Goal: Information Seeking & Learning: Learn about a topic

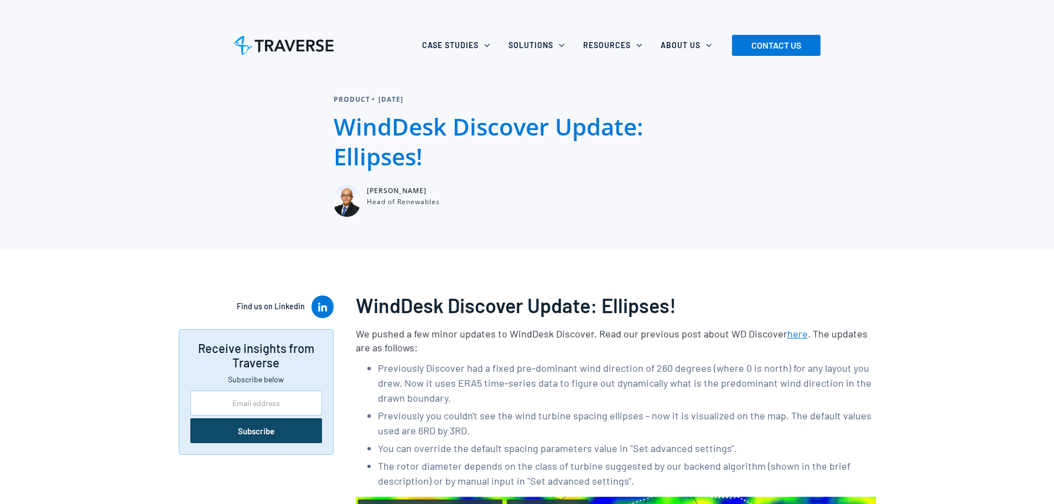
click at [648, 363] on li "Previously Discover had a fixed pre-dominant wind direction of 260 degrees (whe…" at bounding box center [627, 383] width 498 height 45
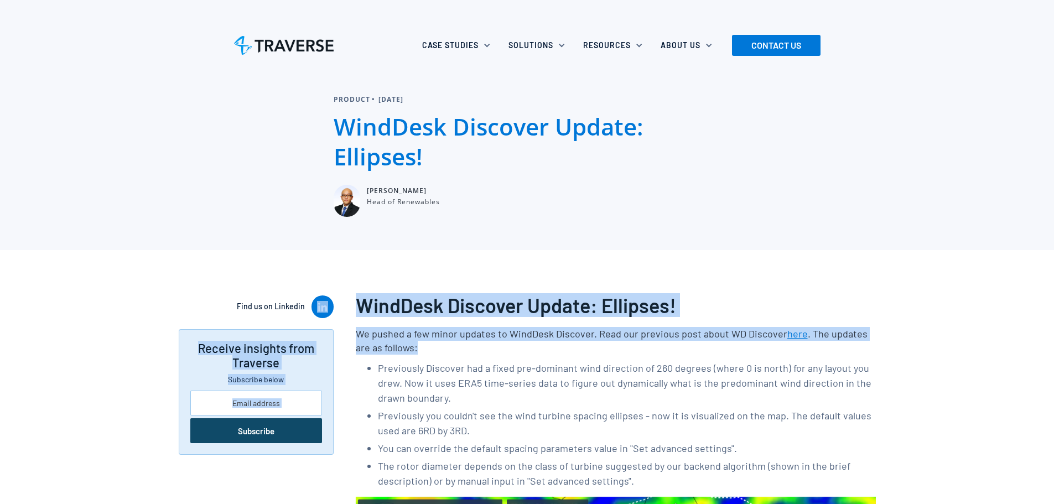
drag, startPoint x: 622, startPoint y: 346, endPoint x: 419, endPoint y: 302, distance: 207.5
click at [419, 302] on h3 "WindDesk Discover Update: Ellipses!" at bounding box center [616, 305] width 520 height 22
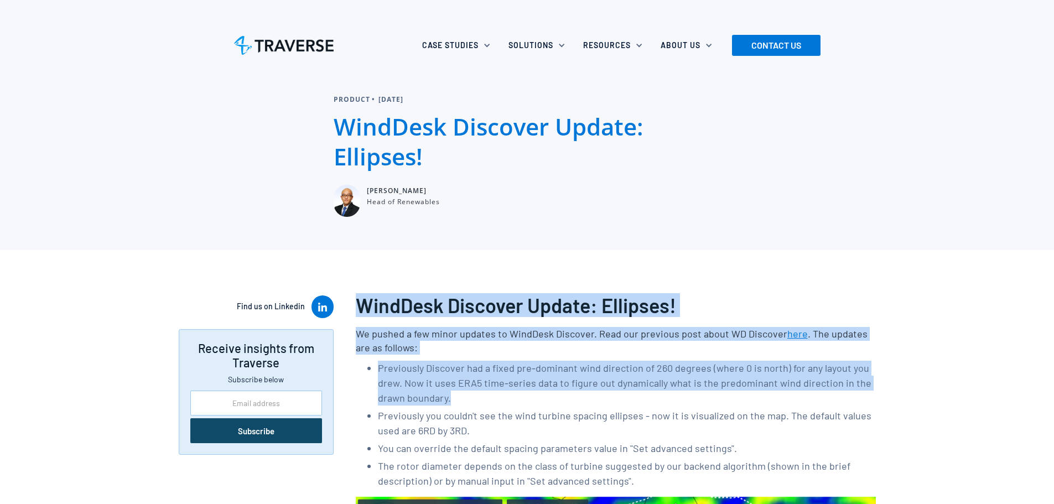
drag, startPoint x: 364, startPoint y: 299, endPoint x: 718, endPoint y: 402, distance: 368.9
click at [718, 402] on li "Previously Discover had a fixed pre-dominant wind direction of 260 degrees (whe…" at bounding box center [627, 383] width 498 height 45
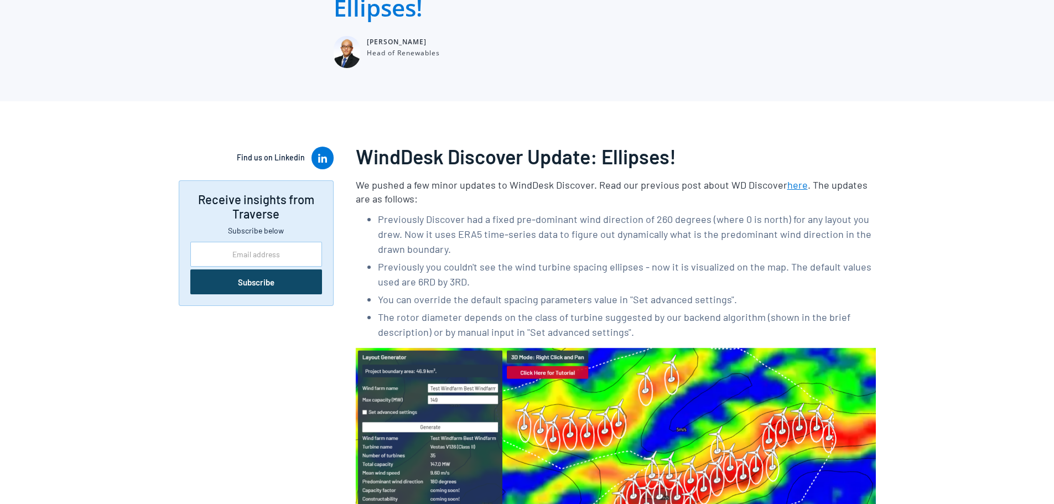
scroll to position [387, 0]
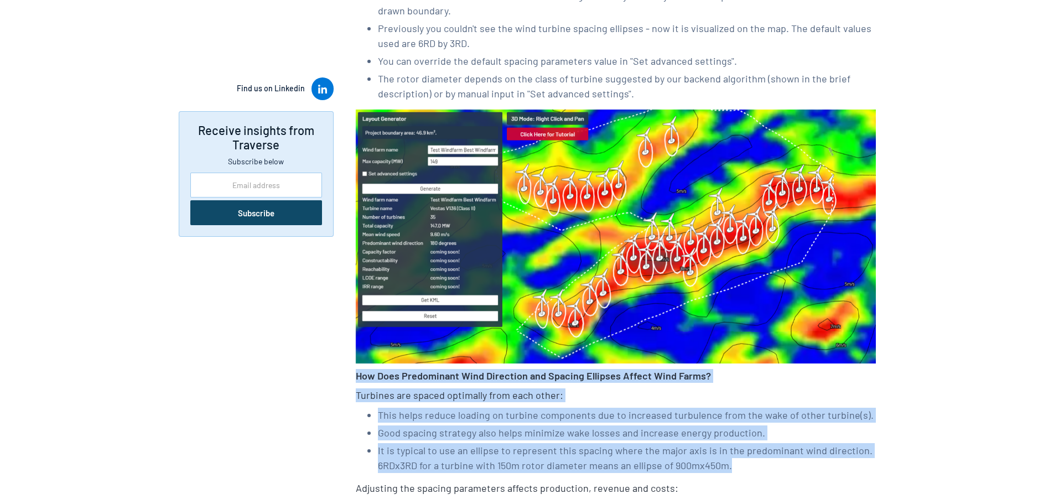
drag, startPoint x: 737, startPoint y: 466, endPoint x: 358, endPoint y: 376, distance: 390.3
click at [358, 376] on div "WindDesk Discover Update: Ellipses! We pushed a few minor updates to WindDesk D…" at bounding box center [616, 311] width 520 height 831
click at [357, 374] on strong "How Does Predominant Wind Direction and Spacing Ellipses Affect Wind Farms?" at bounding box center [533, 376] width 355 height 12
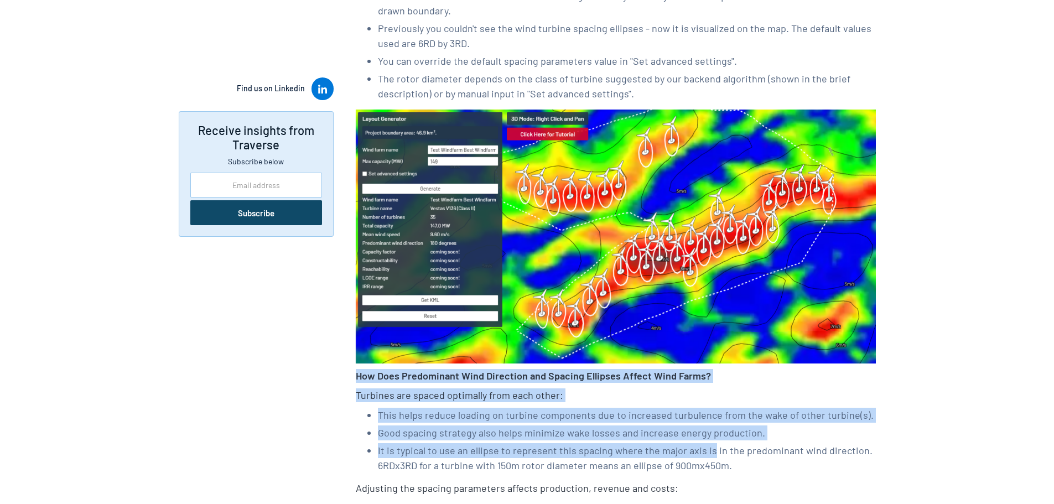
drag, startPoint x: 357, startPoint y: 374, endPoint x: 700, endPoint y: 458, distance: 353.3
click at [700, 458] on div "WindDesk Discover Update: Ellipses! We pushed a few minor updates to WindDesk D…" at bounding box center [616, 311] width 520 height 831
click at [700, 458] on li "It is typical to use an ellipse to represent this spacing where the major axis …" at bounding box center [627, 458] width 498 height 30
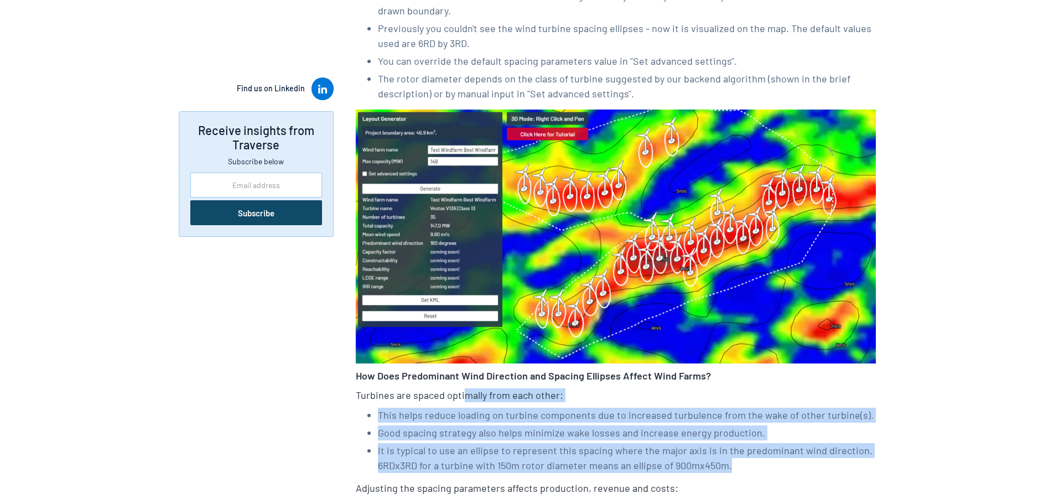
drag, startPoint x: 773, startPoint y: 468, endPoint x: 464, endPoint y: 396, distance: 316.7
click at [464, 396] on div "WindDesk Discover Update: Ellipses! We pushed a few minor updates to WindDesk D…" at bounding box center [616, 311] width 520 height 831
click at [466, 395] on p "Turbines are spaced optimally from each other:" at bounding box center [616, 396] width 520 height 14
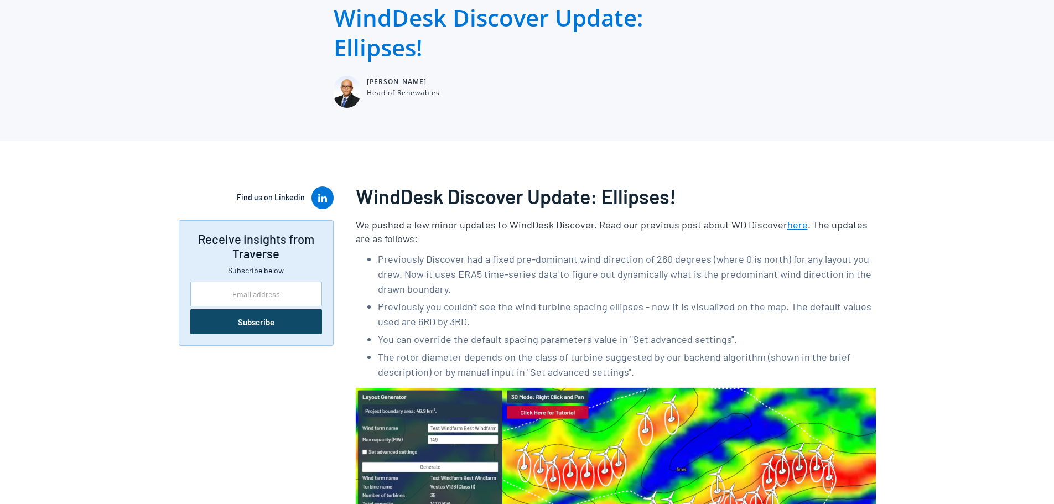
scroll to position [0, 0]
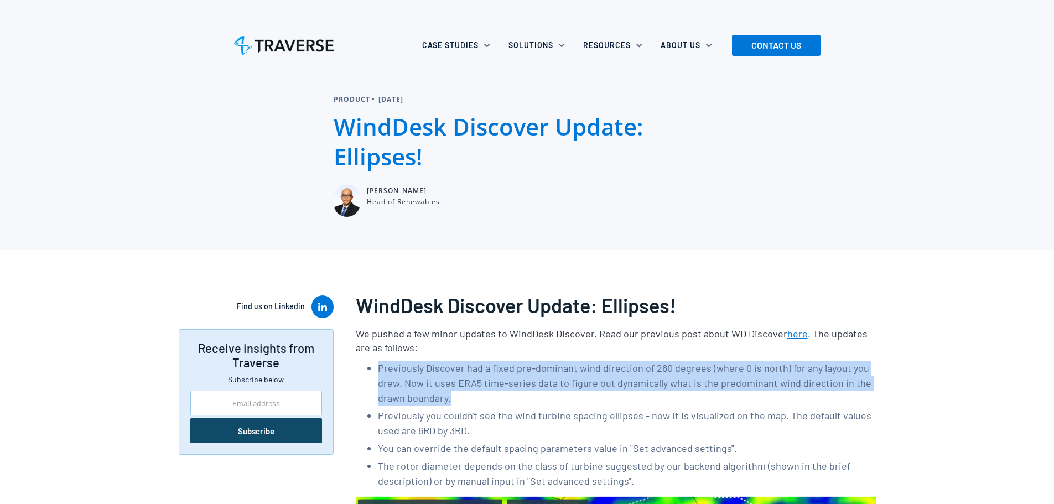
drag, startPoint x: 380, startPoint y: 366, endPoint x: 601, endPoint y: 402, distance: 223.7
click at [601, 402] on li "Previously Discover had a fixed pre-dominant wind direction of 260 degrees (whe…" at bounding box center [627, 383] width 498 height 45
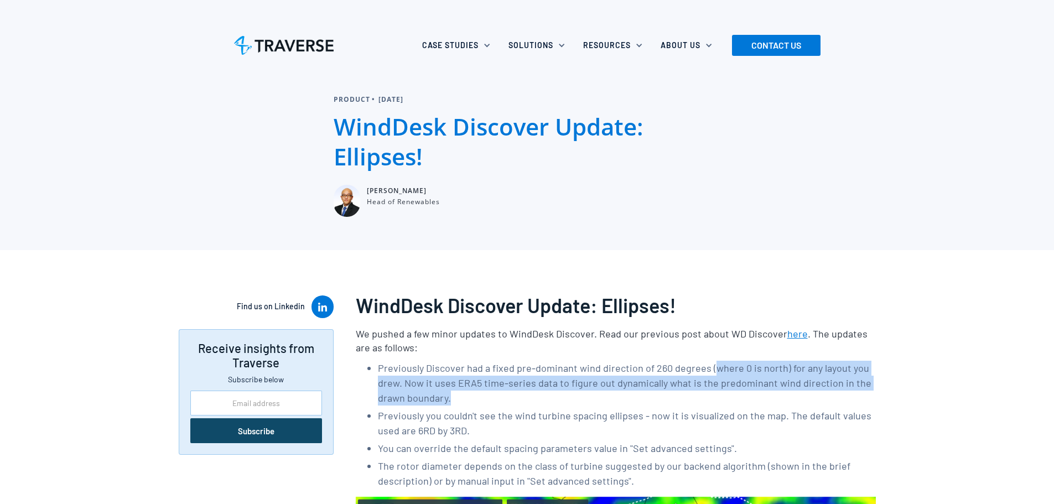
drag, startPoint x: 712, startPoint y: 370, endPoint x: 820, endPoint y: 399, distance: 111.7
click at [820, 399] on li "Previously Discover had a fixed pre-dominant wind direction of 260 degrees (whe…" at bounding box center [627, 383] width 498 height 45
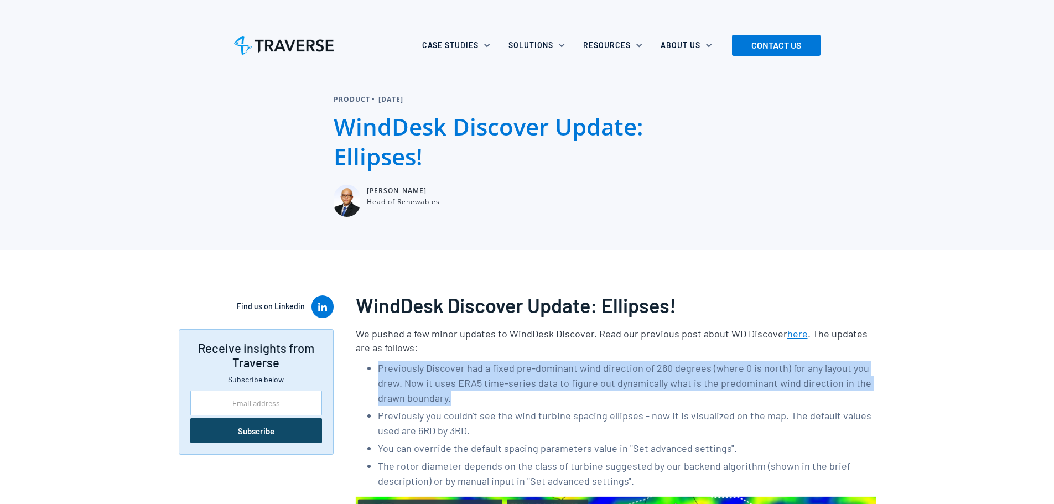
drag, startPoint x: 695, startPoint y: 382, endPoint x: 370, endPoint y: 356, distance: 326.0
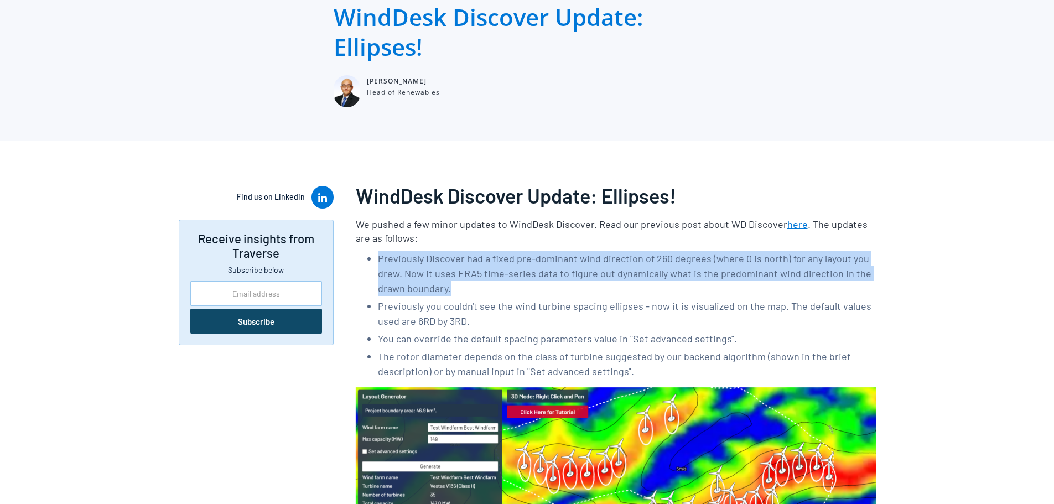
scroll to position [111, 0]
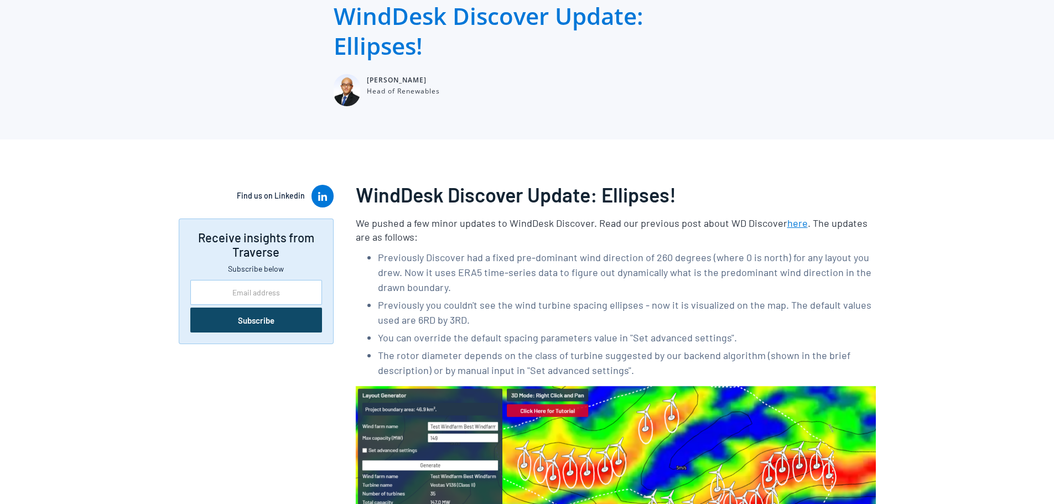
click at [503, 350] on li "The rotor diameter depends on the class of turbine suggested by our backend alg…" at bounding box center [627, 363] width 498 height 30
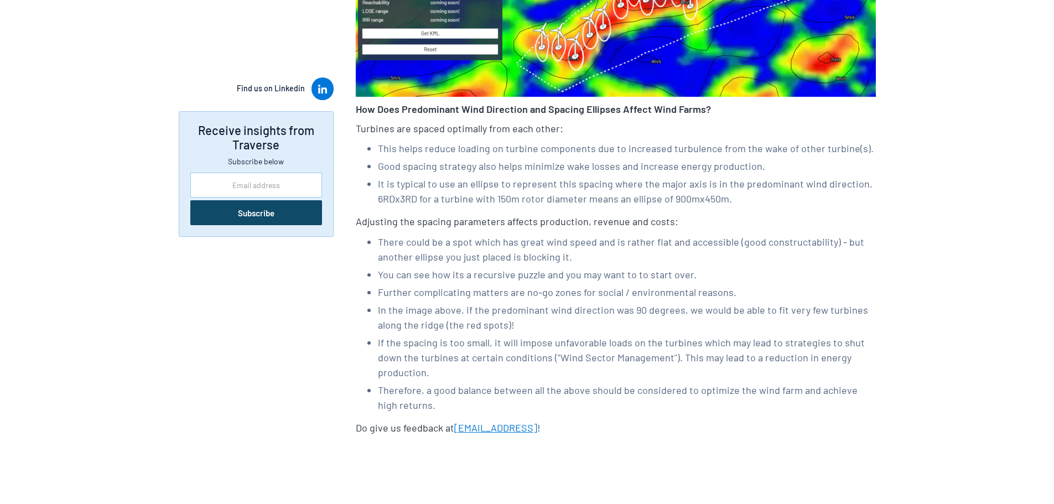
scroll to position [664, 0]
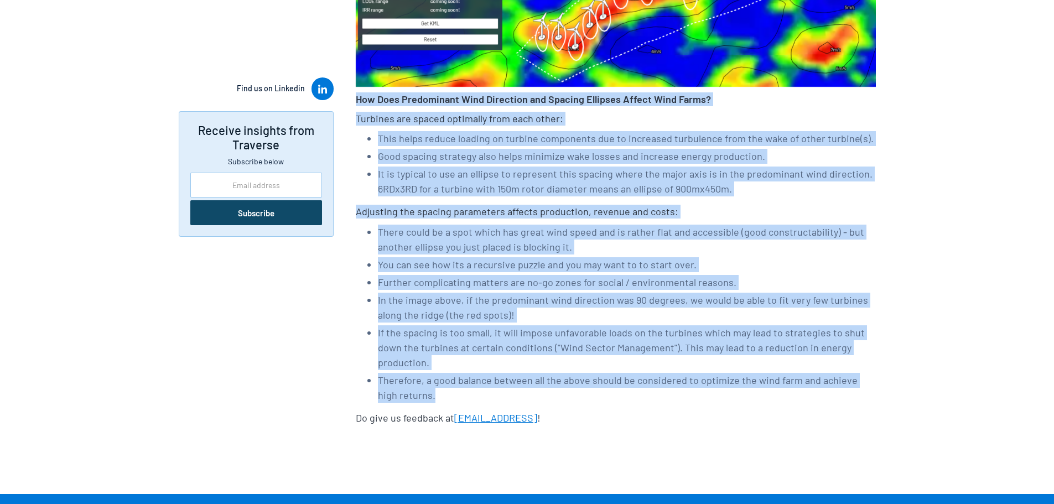
drag, startPoint x: 544, startPoint y: 385, endPoint x: 356, endPoint y: 95, distance: 345.0
click at [356, 95] on div "WindDesk Discover Update: Ellipses! We pushed a few minor updates to WindDesk D…" at bounding box center [616, 34] width 520 height 831
click at [356, 95] on strong "How Does Predominant Wind Direction and Spacing Ellipses Affect Wind Farms?" at bounding box center [533, 99] width 355 height 12
drag, startPoint x: 355, startPoint y: 95, endPoint x: 622, endPoint y: 373, distance: 384.8
click at [622, 373] on div "WindDesk Discover Update: Ellipses! We pushed a few minor updates to WindDesk D…" at bounding box center [616, 34] width 520 height 831
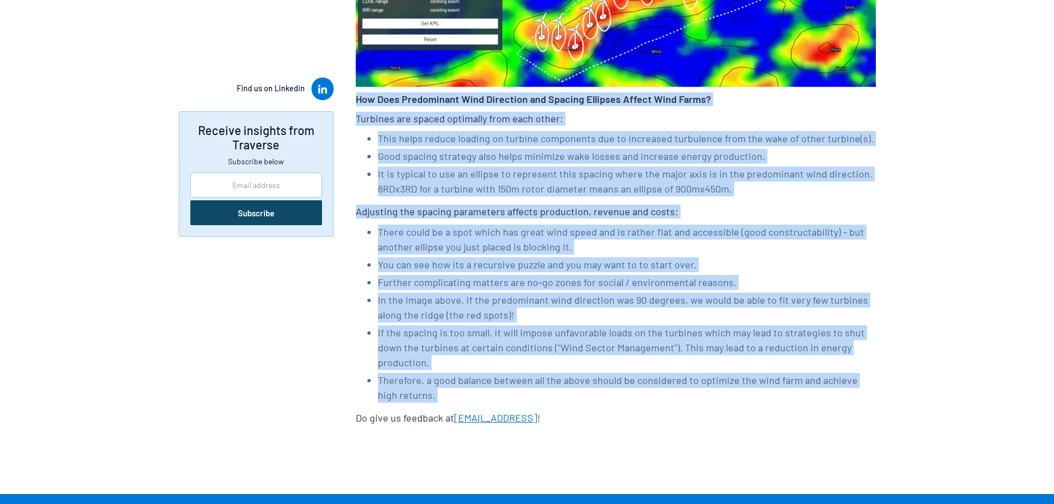
click at [622, 373] on li "Therefore, a good balance between all the above should be considered to optimiz…" at bounding box center [627, 388] width 498 height 30
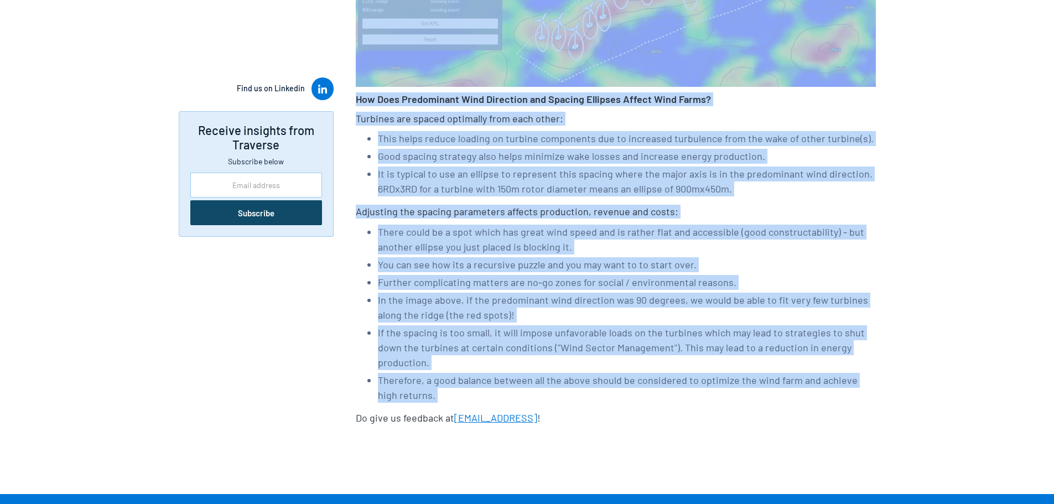
drag, startPoint x: 622, startPoint y: 373, endPoint x: 341, endPoint y: 84, distance: 402.8
click at [341, 84] on div "Find us on Linkedin Receive insights from Traverse Subscribe below Subscribe Th…" at bounding box center [527, 40] width 1054 height 842
click at [555, 176] on li "It is typical to use an ellipse to represent this spacing where the major axis …" at bounding box center [627, 182] width 498 height 30
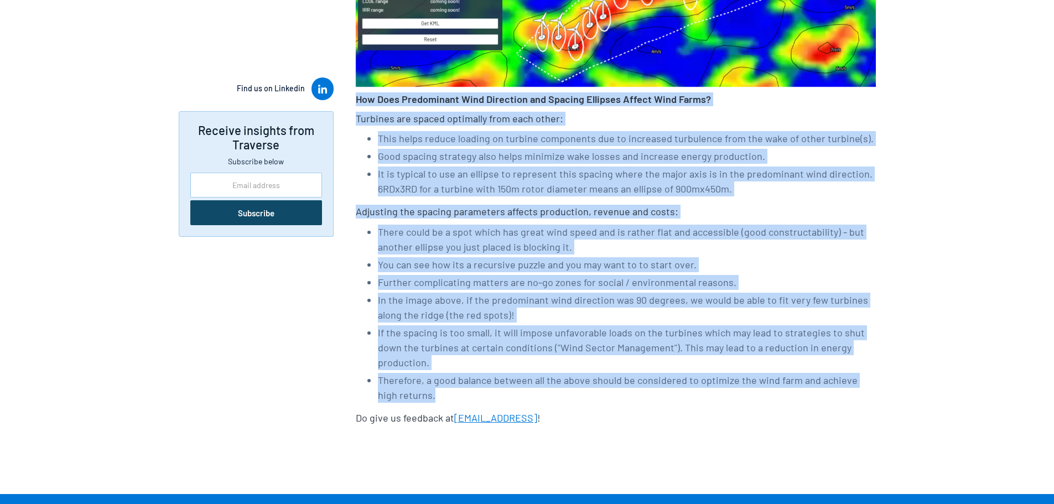
drag, startPoint x: 414, startPoint y: 388, endPoint x: 356, endPoint y: 105, distance: 289.3
click at [352, 105] on div "Find us on Linkedin Receive insights from Traverse Subscribe below Subscribe Th…" at bounding box center [527, 40] width 1054 height 842
click at [360, 104] on strong "How Does Predominant Wind Direction and Spacing Ellipses Affect Wind Farms?" at bounding box center [533, 99] width 355 height 12
drag, startPoint x: 359, startPoint y: 102, endPoint x: 633, endPoint y: 377, distance: 388.3
click at [633, 377] on div "WindDesk Discover Update: Ellipses! We pushed a few minor updates to WindDesk D…" at bounding box center [616, 34] width 520 height 831
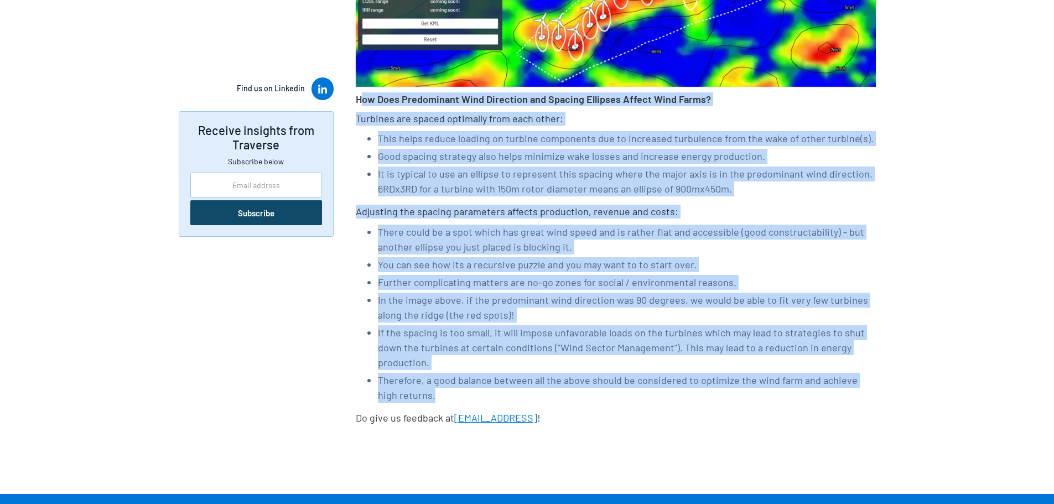
click at [627, 387] on li "Therefore, a good balance between all the above should be considered to optimiz…" at bounding box center [627, 388] width 498 height 30
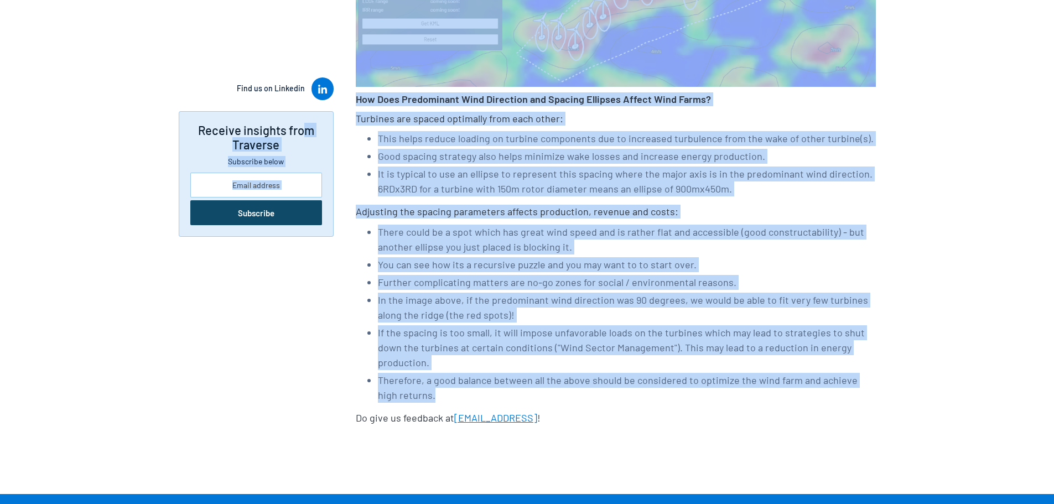
drag, startPoint x: 623, startPoint y: 376, endPoint x: 319, endPoint y: 108, distance: 405.2
click at [306, 106] on div "Find us on Linkedin Receive insights from Traverse Subscribe below Subscribe Th…" at bounding box center [527, 40] width 1054 height 842
click at [749, 227] on li "There could be a spot which has great wind speed and is rather flat and accessi…" at bounding box center [627, 240] width 498 height 30
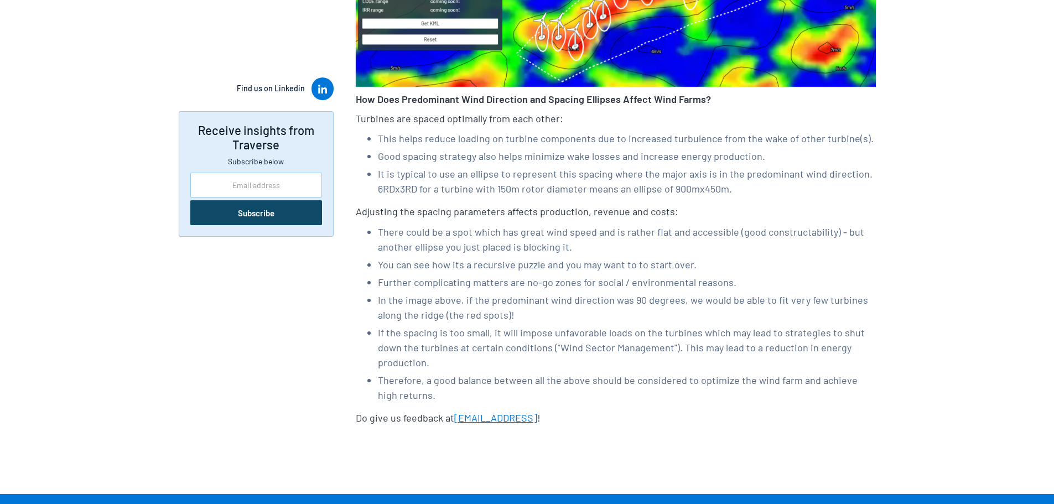
click at [658, 345] on li "If the spacing is too small, it will impose unfavorable loads on the turbines w…" at bounding box center [627, 347] width 498 height 45
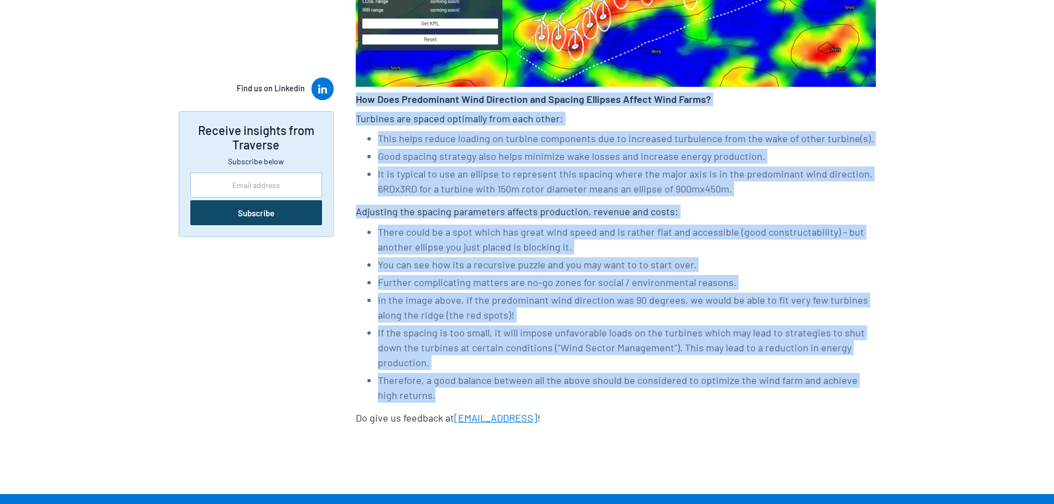
drag, startPoint x: 599, startPoint y: 379, endPoint x: 353, endPoint y: 93, distance: 377.6
click at [353, 93] on div "Find us on Linkedin Receive insights from Traverse Subscribe below Subscribe Th…" at bounding box center [527, 40] width 1054 height 842
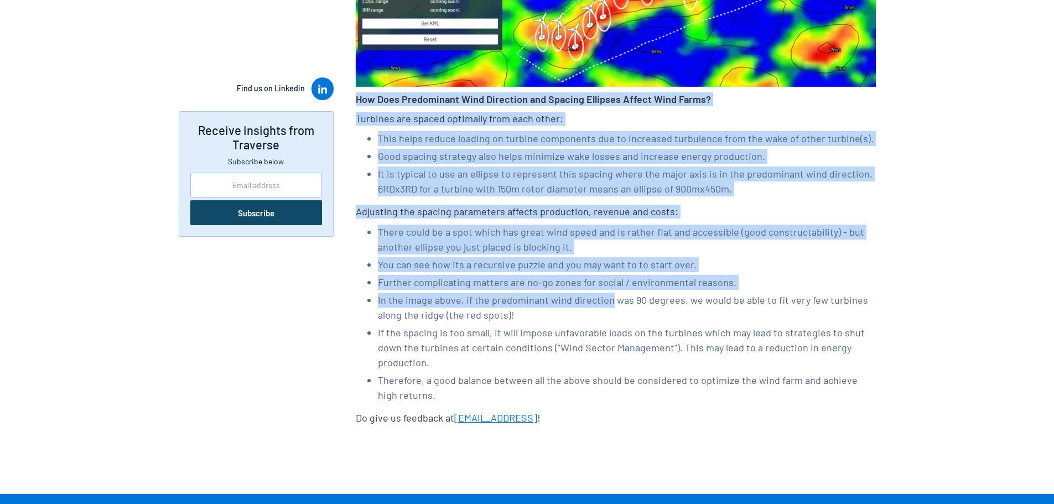
drag, startPoint x: 353, startPoint y: 93, endPoint x: 593, endPoint y: 294, distance: 313.6
click at [593, 294] on div "Find us on Linkedin Receive insights from Traverse Subscribe below Subscribe Th…" at bounding box center [527, 40] width 1054 height 842
click at [598, 301] on li "In the image above, if the predominant wind direction was 90 degrees, we would …" at bounding box center [627, 308] width 498 height 30
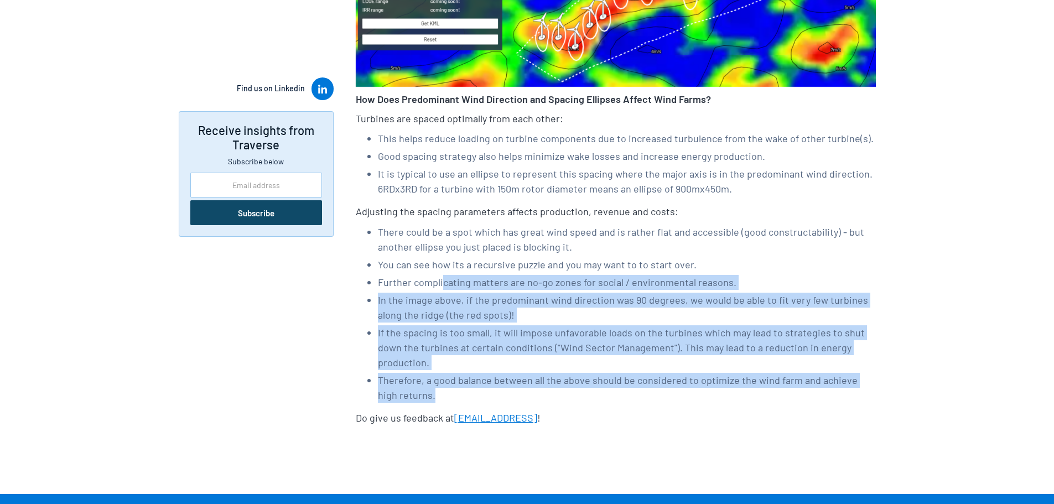
drag, startPoint x: 775, startPoint y: 374, endPoint x: 442, endPoint y: 277, distance: 347.5
click at [442, 277] on ul "There could be a spot which has great wind speed and is rather flat and accessi…" at bounding box center [616, 315] width 520 height 181
click at [442, 276] on li "Further complicating matters are no-go zones for social / environmental reasons." at bounding box center [627, 282] width 498 height 15
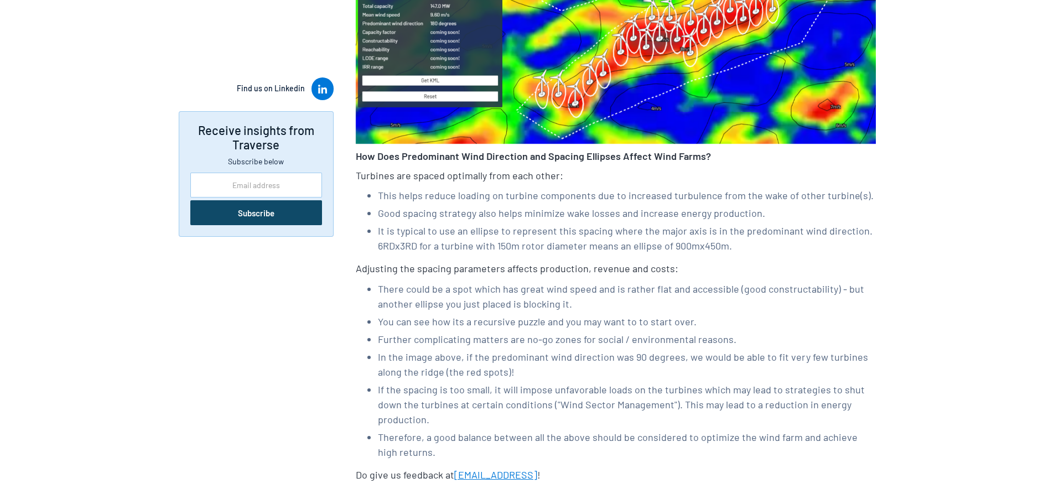
scroll to position [387, 0]
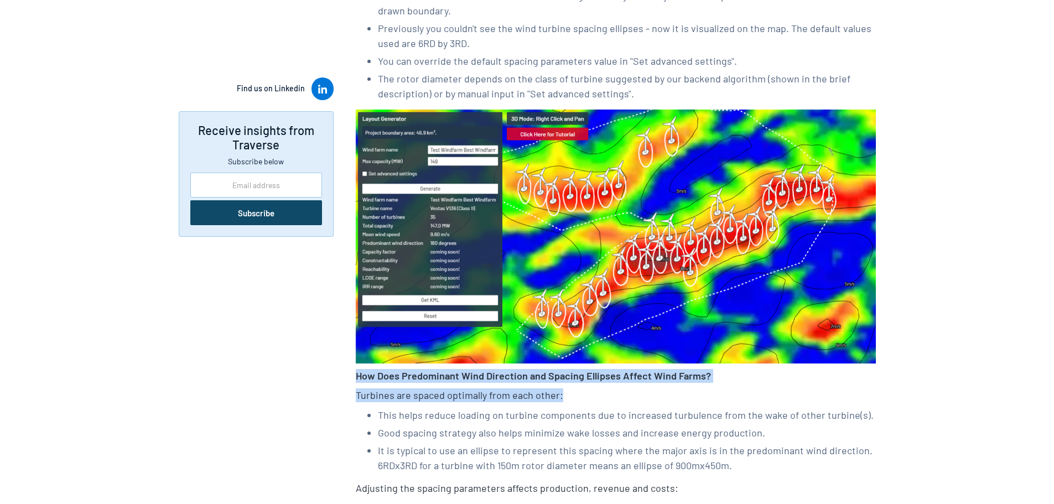
drag, startPoint x: 368, startPoint y: 377, endPoint x: 767, endPoint y: 396, distance: 399.0
click at [767, 396] on div "Find us on Linkedin Receive insights from Traverse Subscribe below Subscribe Th…" at bounding box center [527, 317] width 1054 height 842
click at [670, 385] on div "WindDesk Discover Update: Ellipses! We pushed a few minor updates to WindDesk D…" at bounding box center [616, 311] width 520 height 831
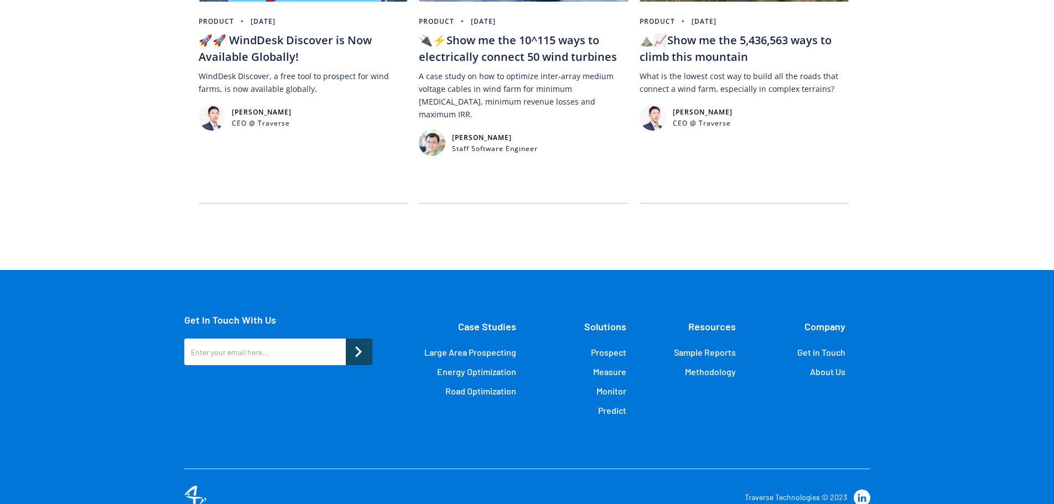
scroll to position [1445, 0]
